Goal: Task Accomplishment & Management: Use online tool/utility

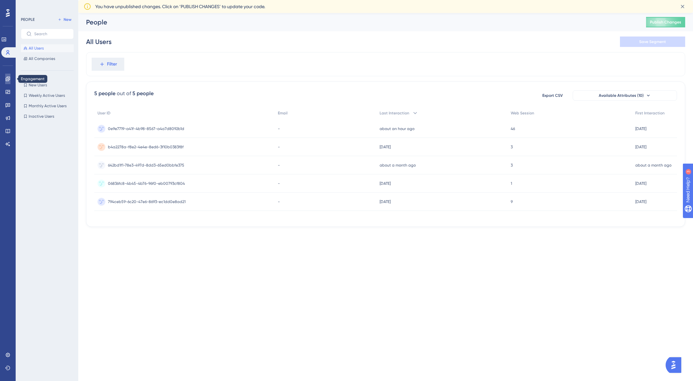
click at [7, 80] on icon at bounding box center [7, 78] width 5 height 5
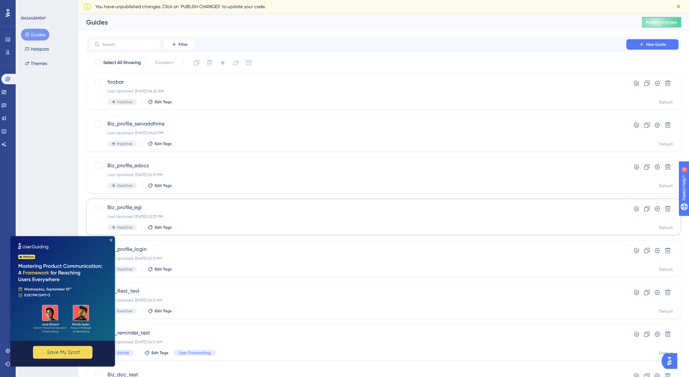
scroll to position [4, 0]
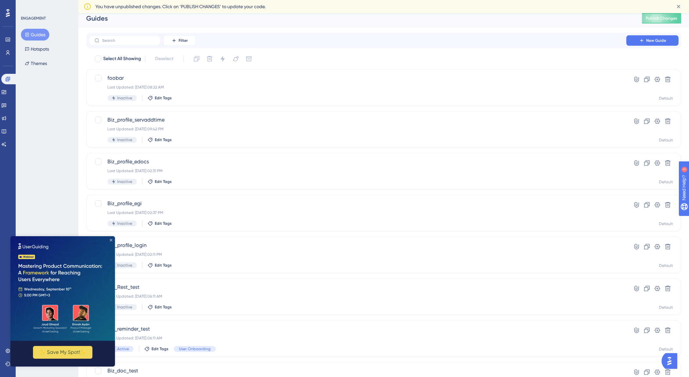
click at [111, 240] on icon "Close Preview" at bounding box center [111, 240] width 3 height 3
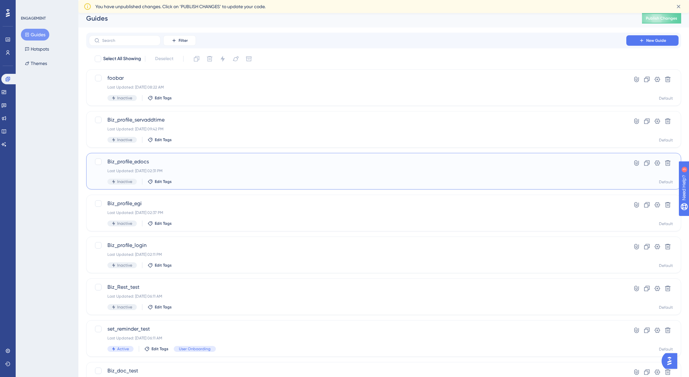
click at [141, 163] on span "Biz_profile_edocs" at bounding box center [357, 162] width 500 height 8
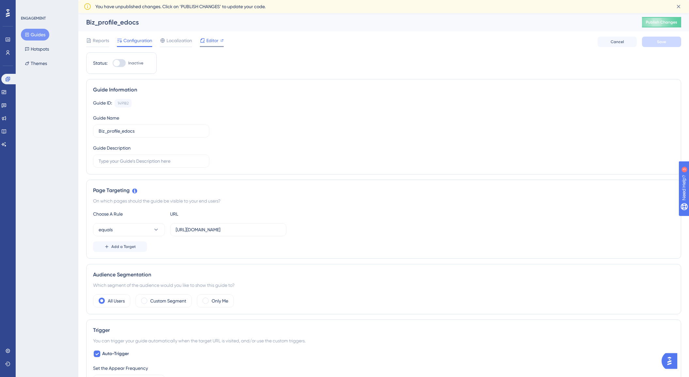
click at [209, 40] on span "Editor" at bounding box center [212, 41] width 12 height 8
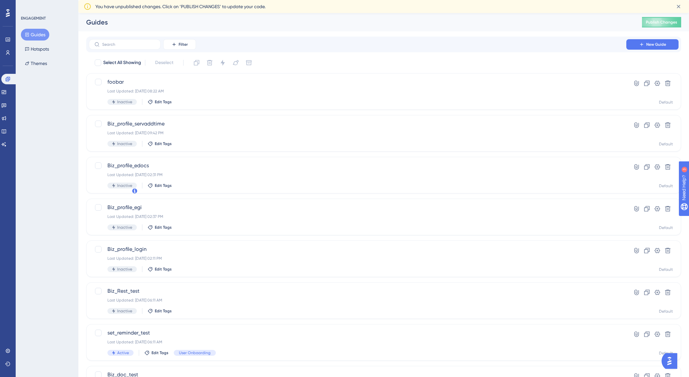
scroll to position [4, 0]
